Goal: Task Accomplishment & Management: Use online tool/utility

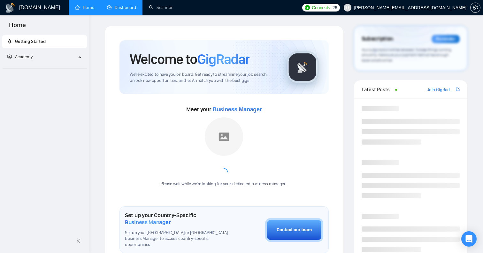
click at [122, 10] on link "Dashboard" at bounding box center [121, 7] width 29 height 5
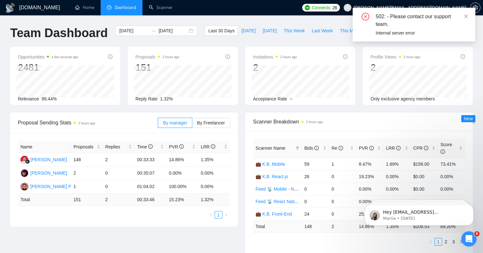
click at [369, 17] on icon "close-circle" at bounding box center [366, 17] width 8 height 8
click at [400, 26] on div "502: - Please contact our support team." at bounding box center [422, 20] width 92 height 15
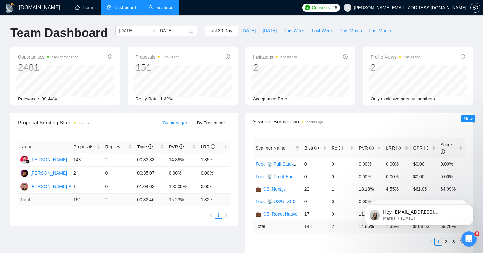
click at [161, 5] on link "Scanner" at bounding box center [161, 7] width 24 height 5
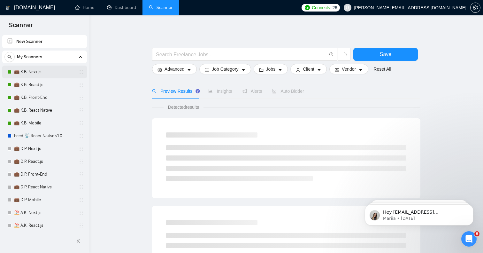
click at [37, 71] on link "💼 K.B. Next.js" at bounding box center [44, 71] width 61 height 13
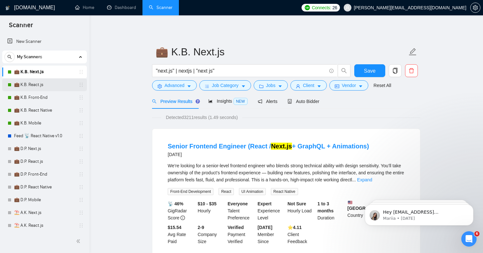
click at [33, 85] on link "💼 K.B. React.js" at bounding box center [44, 84] width 61 height 13
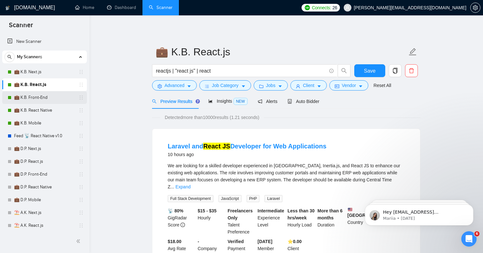
click at [33, 99] on link "💼 K.B. Front-End" at bounding box center [44, 97] width 61 height 13
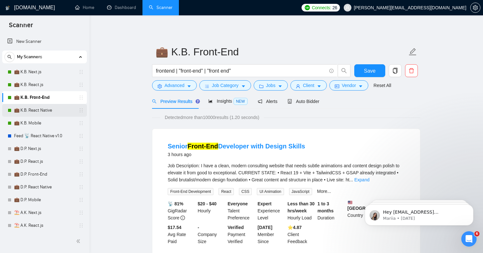
click at [35, 114] on link "💼 K.B. React Native" at bounding box center [44, 110] width 61 height 13
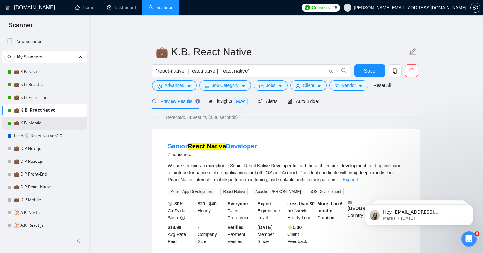
click at [42, 123] on link "💼 K.B. Mobile" at bounding box center [44, 123] width 61 height 13
